Goal: Information Seeking & Learning: Learn about a topic

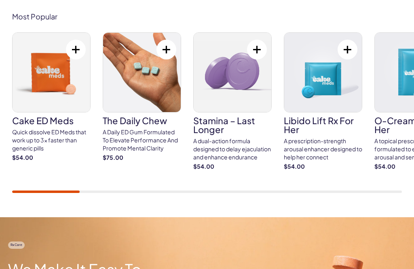
scroll to position [453, 0]
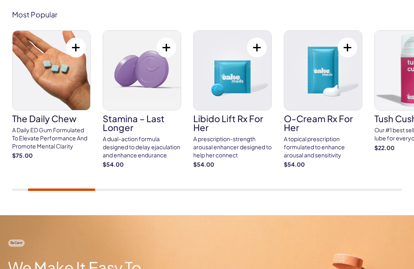
click at [45, 91] on img at bounding box center [52, 70] width 78 height 79
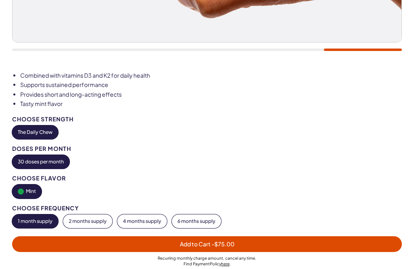
scroll to position [395, 0]
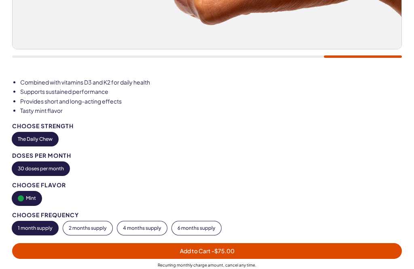
click at [32, 133] on button "The Daily Chew" at bounding box center [35, 140] width 46 height 14
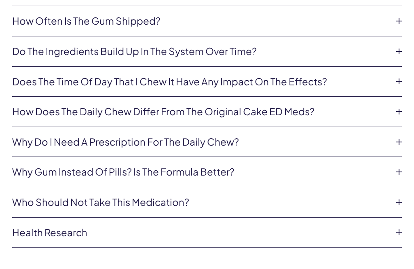
scroll to position [2379, 0]
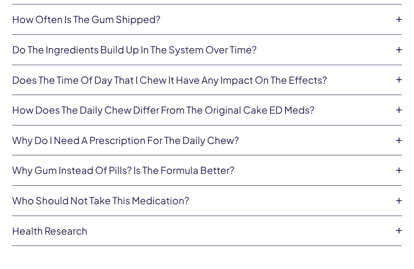
click at [400, 44] on icon at bounding box center [399, 50] width 12 height 12
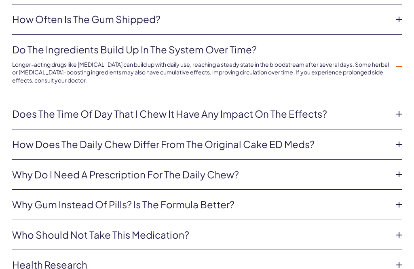
click at [363, 107] on link "Does the time of day that I chew it have any impact on the effects?" at bounding box center [200, 114] width 377 height 14
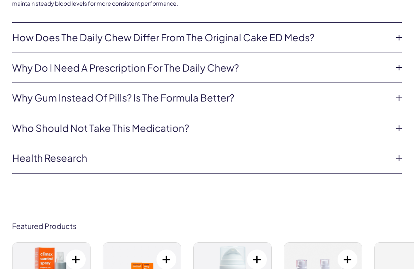
scroll to position [2486, 0]
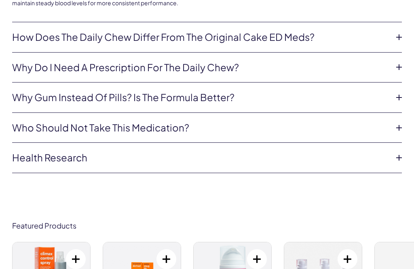
click at [31, 30] on link "How does The Daily Chew differ from the original Cake ED Meds?" at bounding box center [200, 37] width 377 height 14
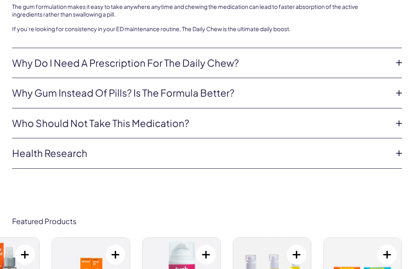
scroll to position [2575, 0]
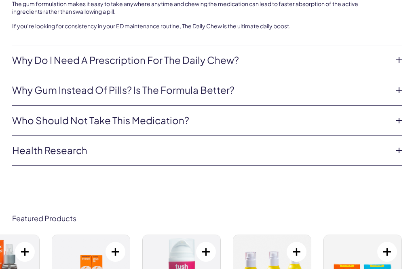
click at [381, 83] on link "Why gum instead of pills? Is the formula better?" at bounding box center [200, 90] width 377 height 14
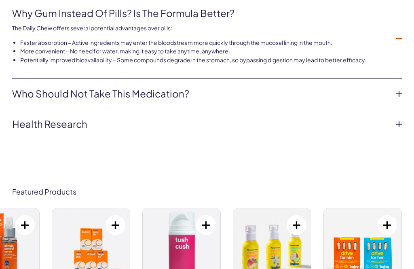
scroll to position [2536, 0]
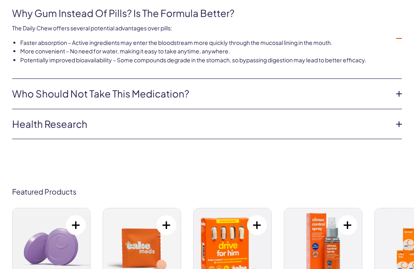
click at [383, 87] on link "Who should not take this medication?" at bounding box center [200, 94] width 377 height 14
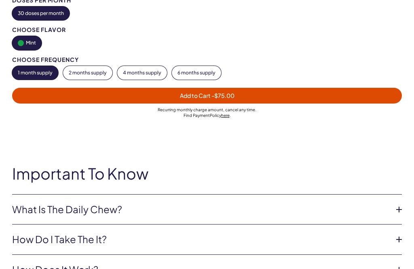
scroll to position [552, 0]
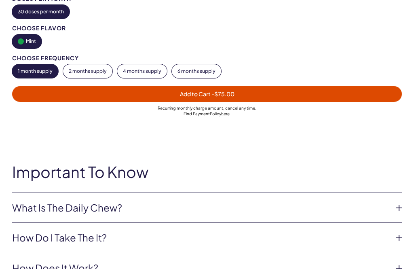
click at [83, 71] on button "2 months supply" at bounding box center [87, 71] width 49 height 14
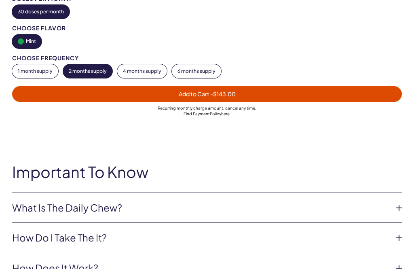
click at [131, 70] on button "4 months supply" at bounding box center [142, 71] width 50 height 14
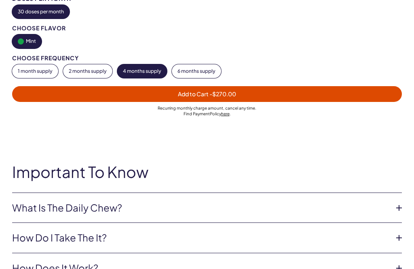
click at [214, 72] on button "6 months supply" at bounding box center [196, 71] width 49 height 14
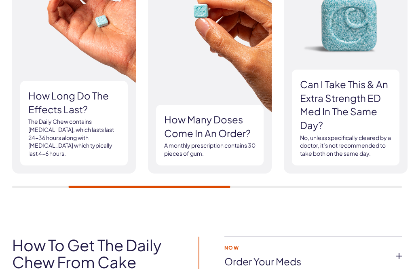
scroll to position [1372, 0]
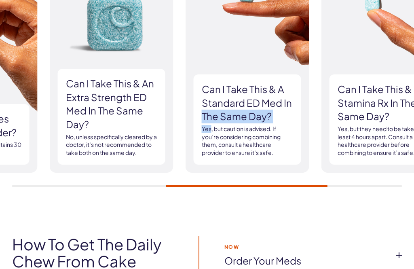
click at [74, 117] on h3 "Can I take This & an Extra Strength ED med In the same day?" at bounding box center [111, 104] width 91 height 54
click at [79, 108] on h3 "Can I take This & an Extra Strength ED med In the same day?" at bounding box center [111, 104] width 91 height 54
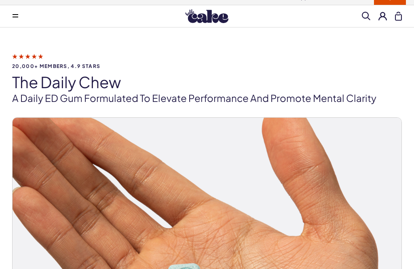
scroll to position [0, 0]
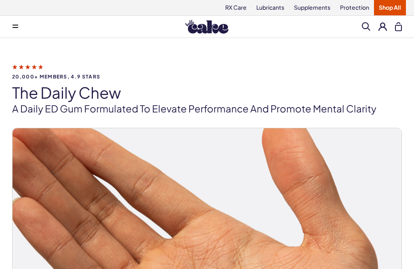
click at [16, 30] on button at bounding box center [15, 27] width 16 height 16
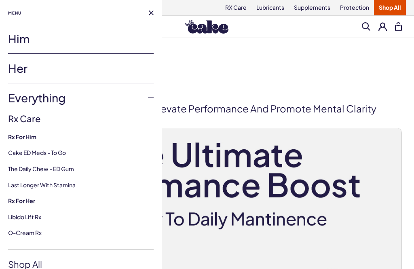
click at [19, 146] on div "Rx For Him Cake ED Meds - To Go The Daily Chew - ED Gum Last Longer with Stamina" at bounding box center [81, 161] width 146 height 56
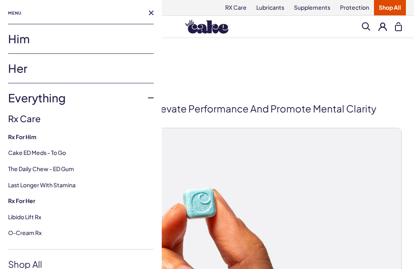
click at [45, 152] on link "Cake ED Meds - To Go" at bounding box center [37, 152] width 58 height 7
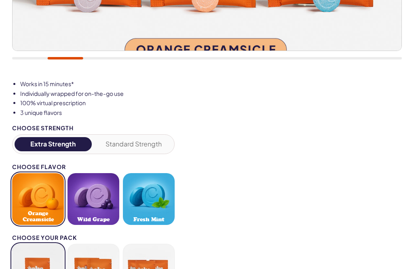
scroll to position [409, 0]
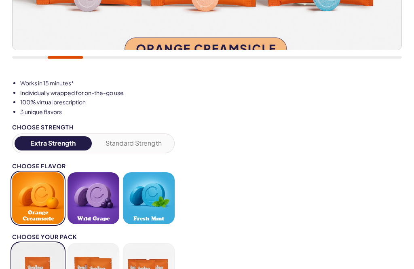
click at [136, 145] on button "Standard Strength" at bounding box center [134, 143] width 77 height 14
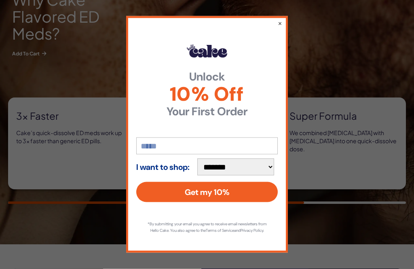
scroll to position [1039, 0]
click at [281, 27] on button "×" at bounding box center [280, 23] width 4 height 8
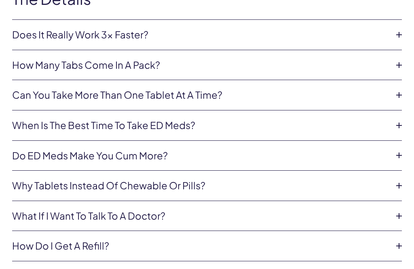
scroll to position [3640, 0]
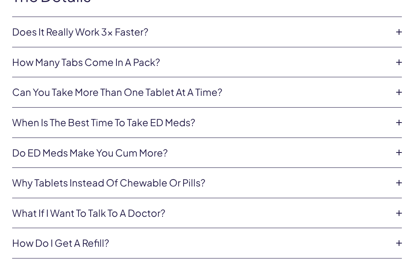
click at [403, 87] on icon at bounding box center [399, 92] width 12 height 12
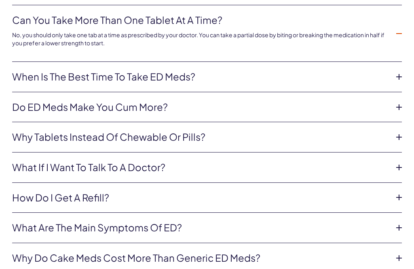
scroll to position [3711, 0]
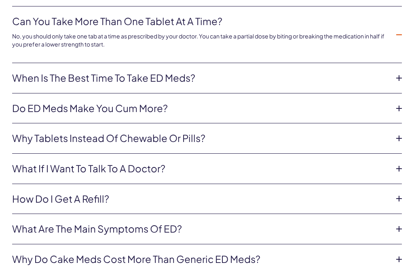
click at [404, 72] on icon at bounding box center [399, 78] width 12 height 12
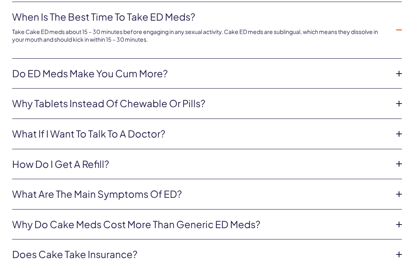
click at [394, 68] on icon at bounding box center [399, 74] width 12 height 12
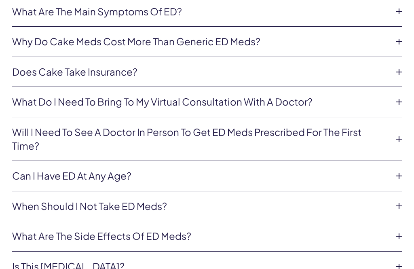
scroll to position [3910, 0]
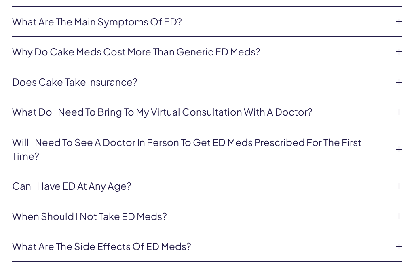
click at [395, 46] on icon at bounding box center [399, 52] width 12 height 12
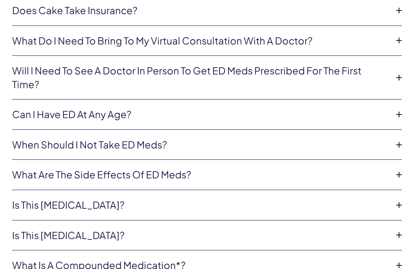
scroll to position [4000, 0]
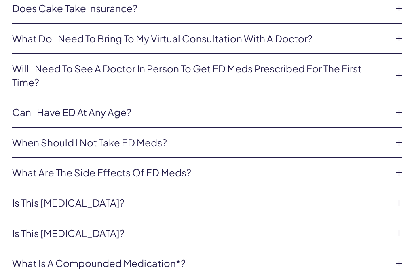
click at [389, 106] on link "Can I have ED at any age?" at bounding box center [200, 113] width 377 height 14
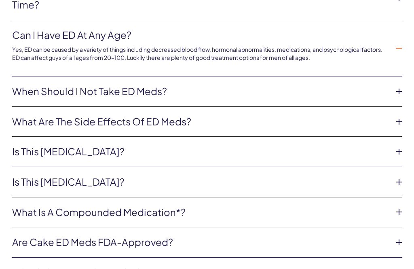
scroll to position [4048, 0]
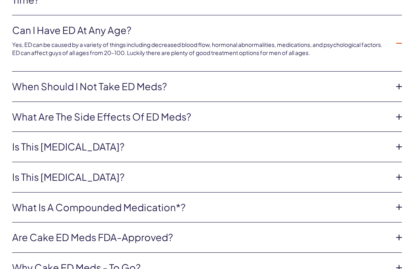
click at [393, 81] on icon at bounding box center [399, 87] width 12 height 12
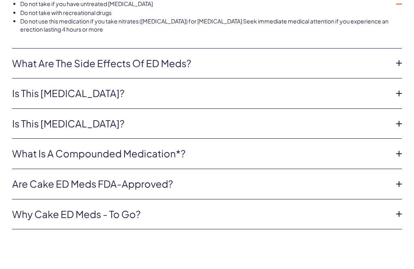
scroll to position [4134, 0]
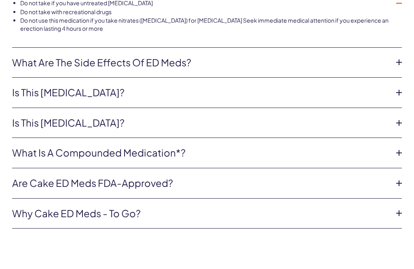
click at [393, 87] on icon at bounding box center [399, 93] width 12 height 12
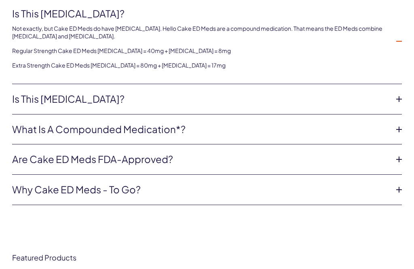
scroll to position [4156, 0]
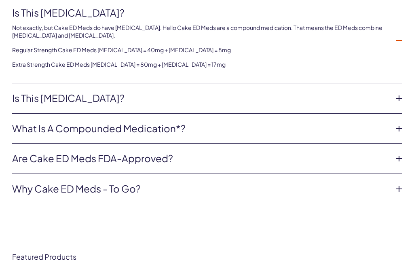
click at [402, 92] on icon at bounding box center [399, 98] width 12 height 12
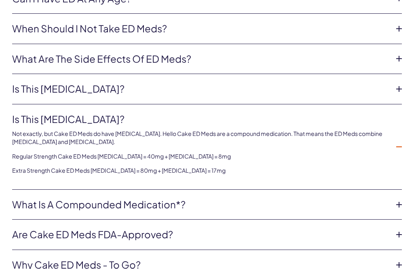
scroll to position [4063, 0]
